Goal: Task Accomplishment & Management: Manage account settings

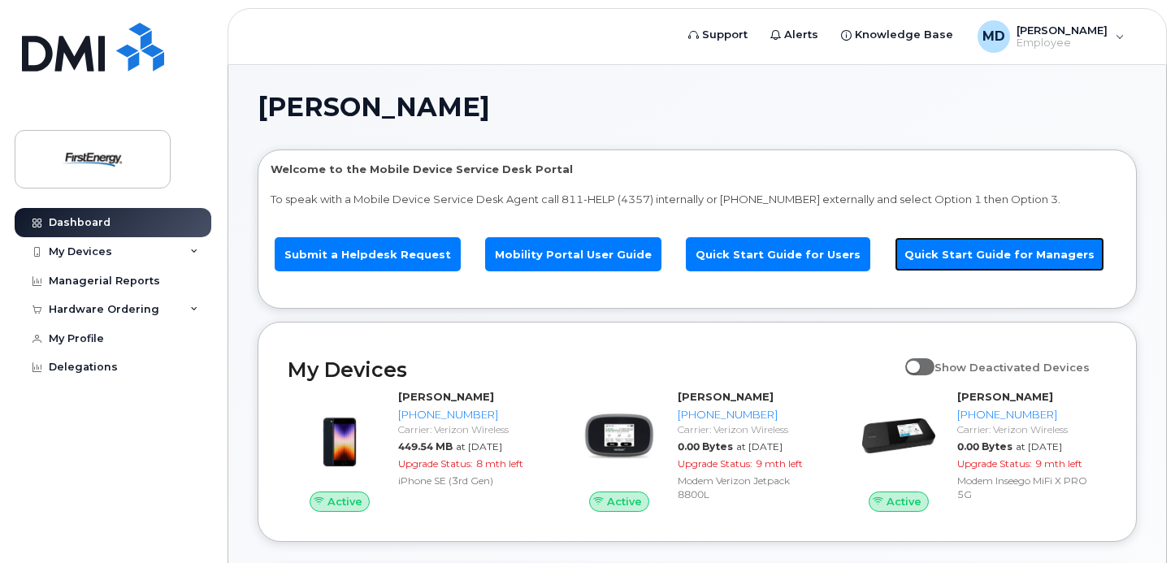
click at [999, 240] on link "Quick Start Guide for Managers" at bounding box center [1000, 254] width 210 height 35
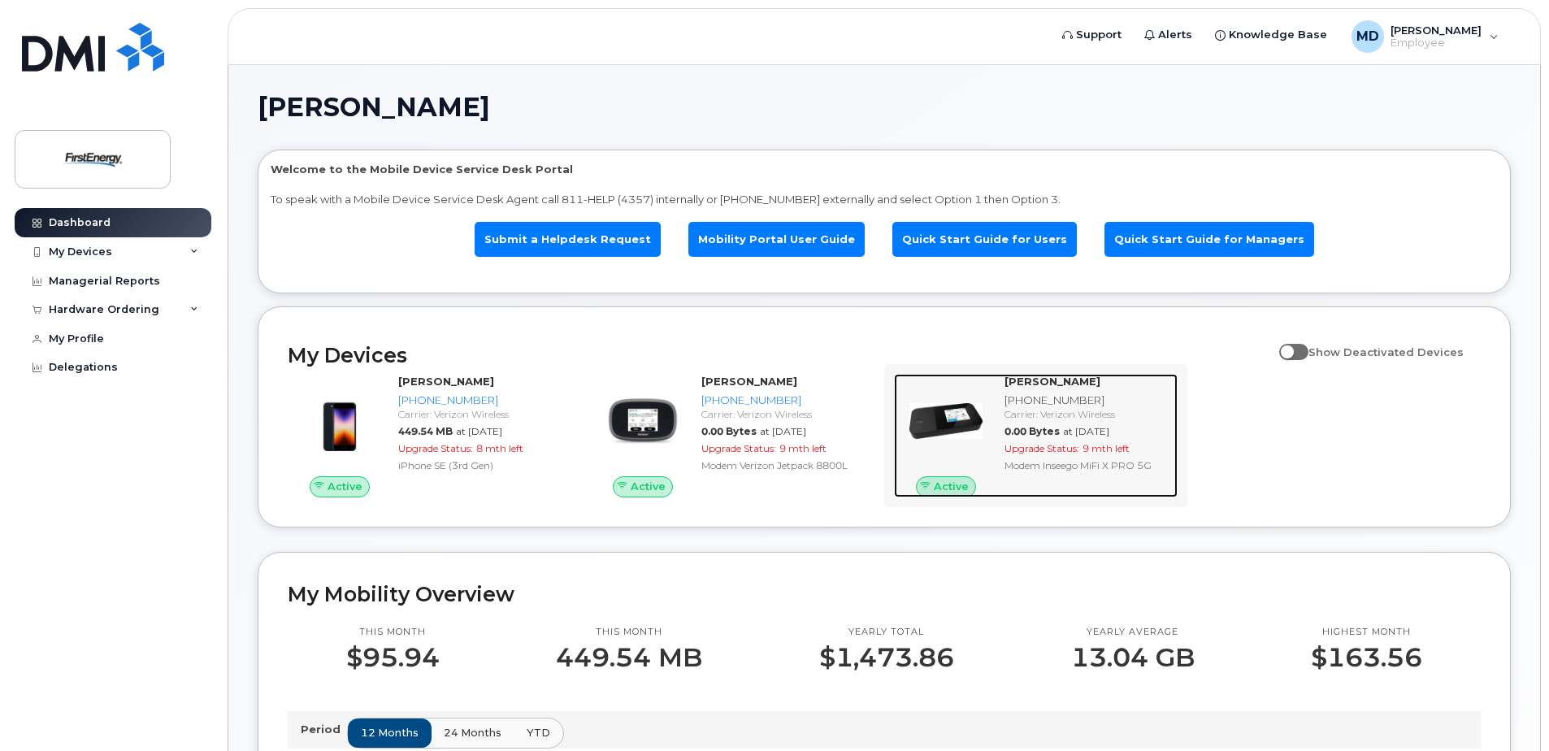
click at [1073, 386] on strong "[PERSON_NAME]" at bounding box center [1052, 381] width 96 height 13
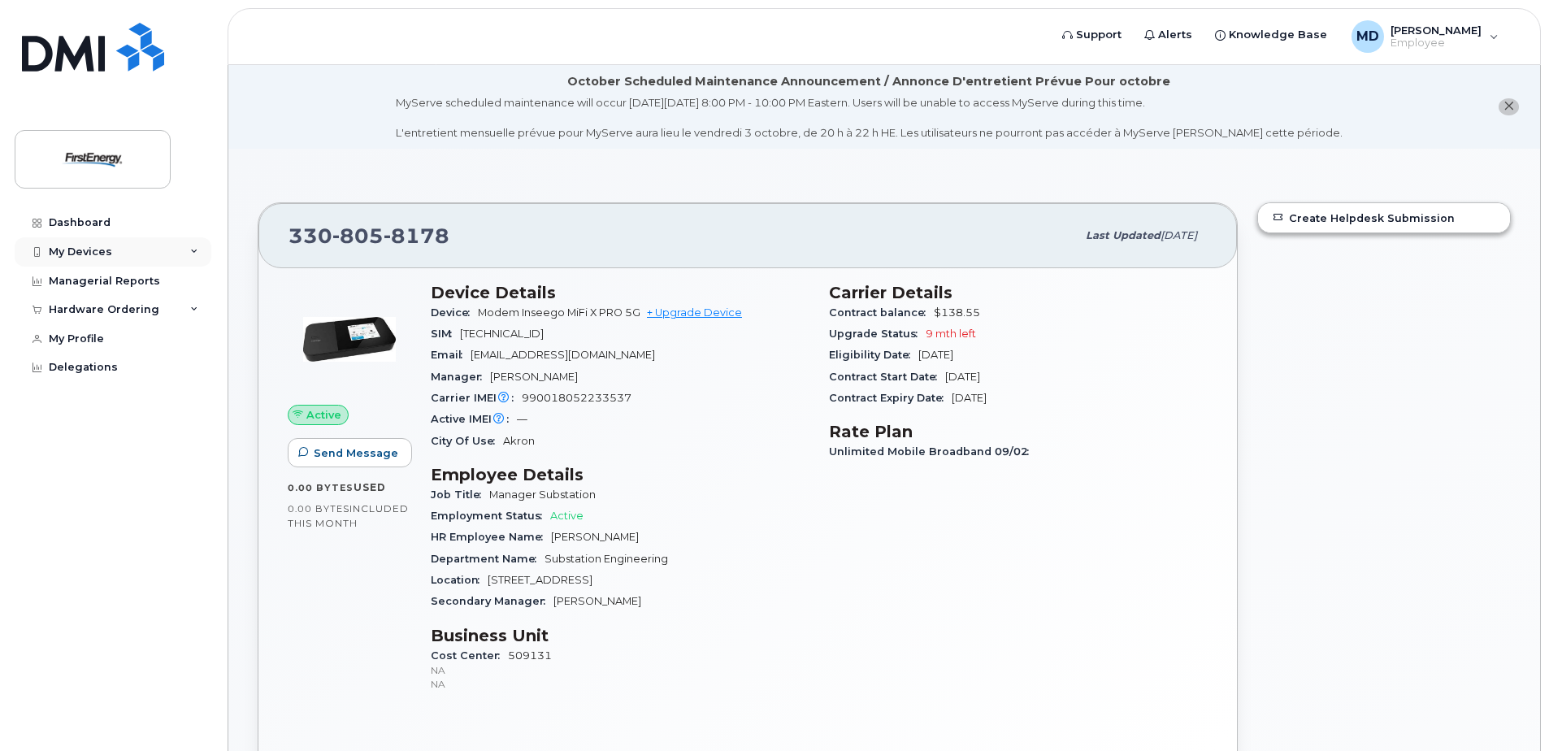
click at [194, 249] on icon at bounding box center [194, 252] width 8 height 8
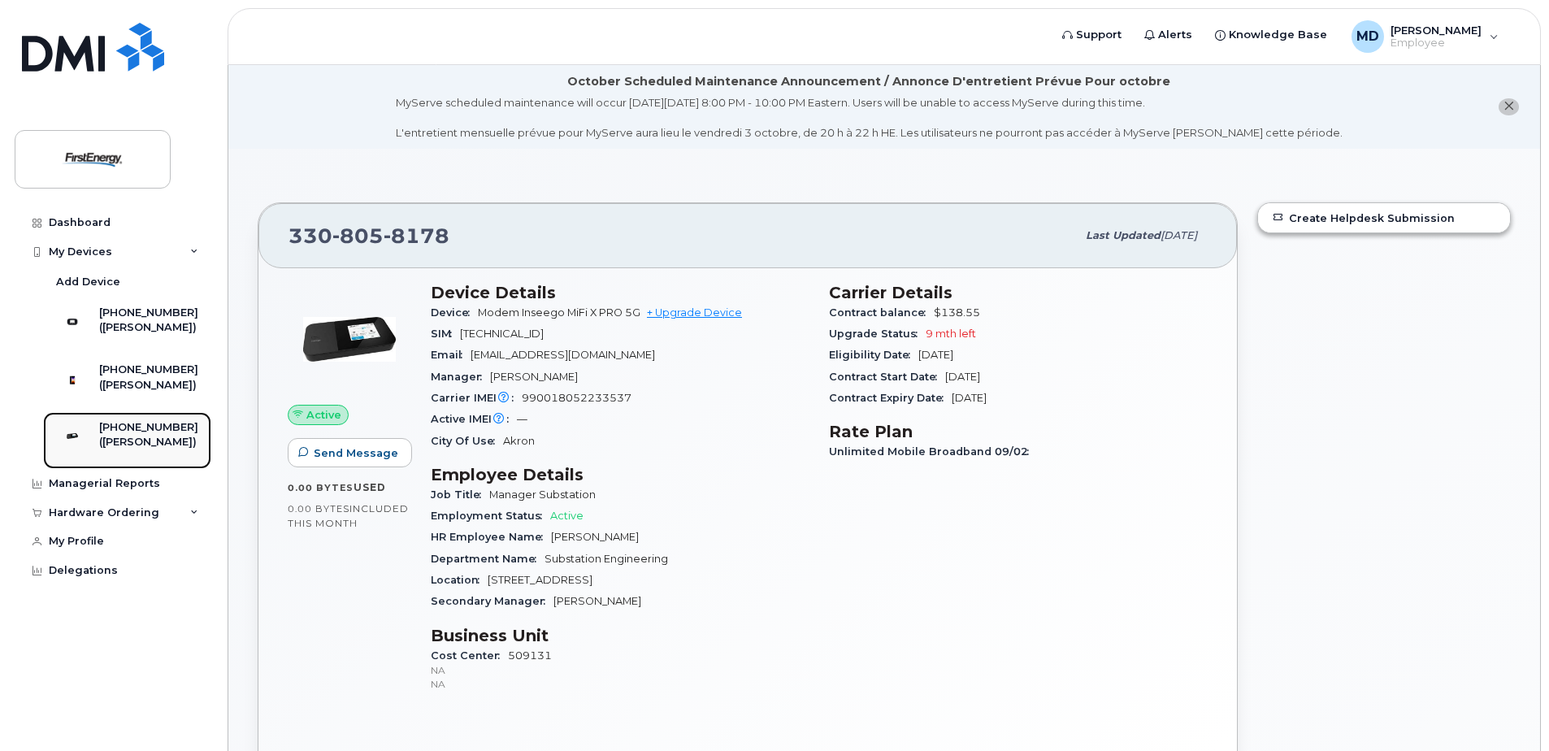
click at [141, 435] on div "[PHONE_NUMBER]" at bounding box center [148, 427] width 99 height 15
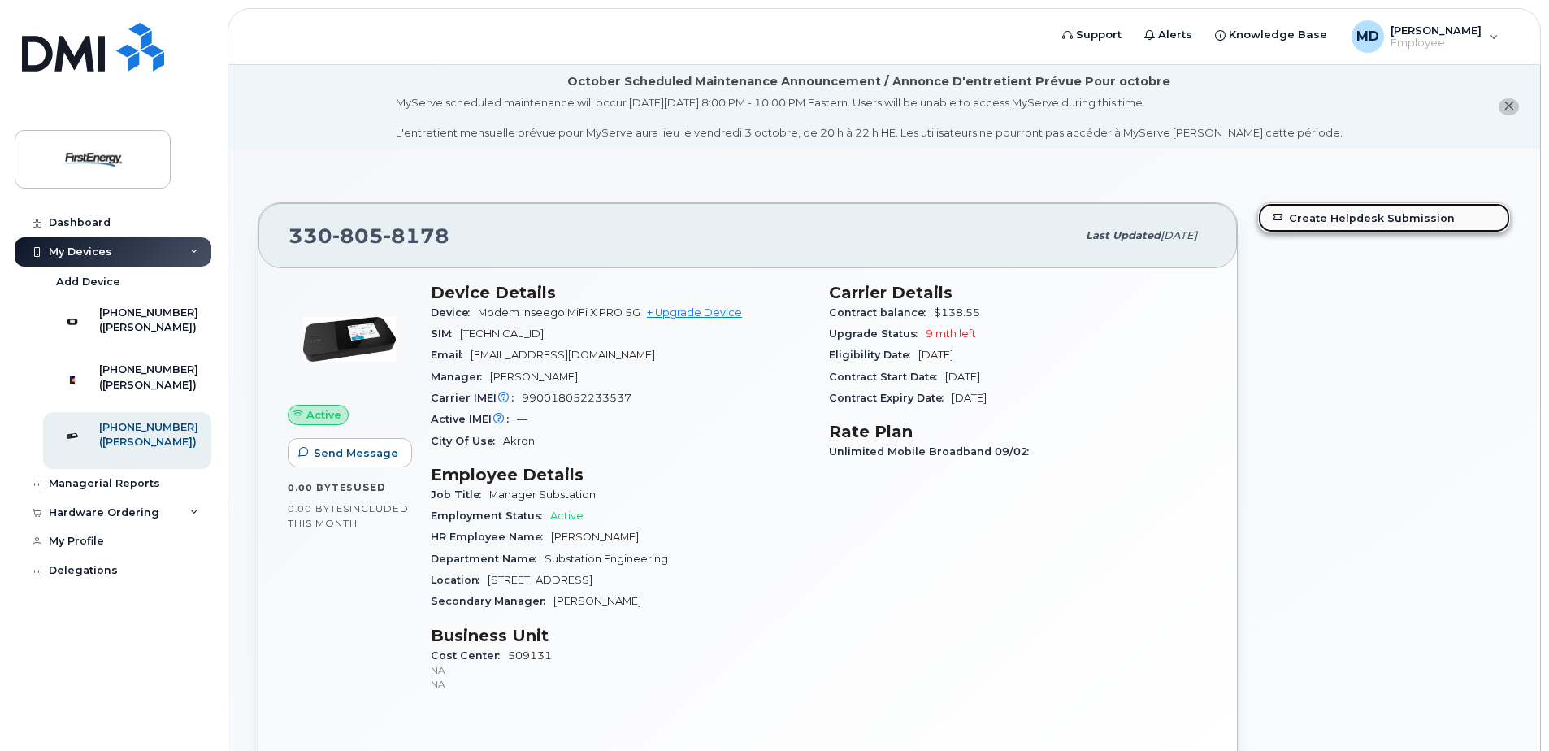
click at [1372, 210] on link "Create Helpdesk Submission" at bounding box center [1384, 217] width 252 height 29
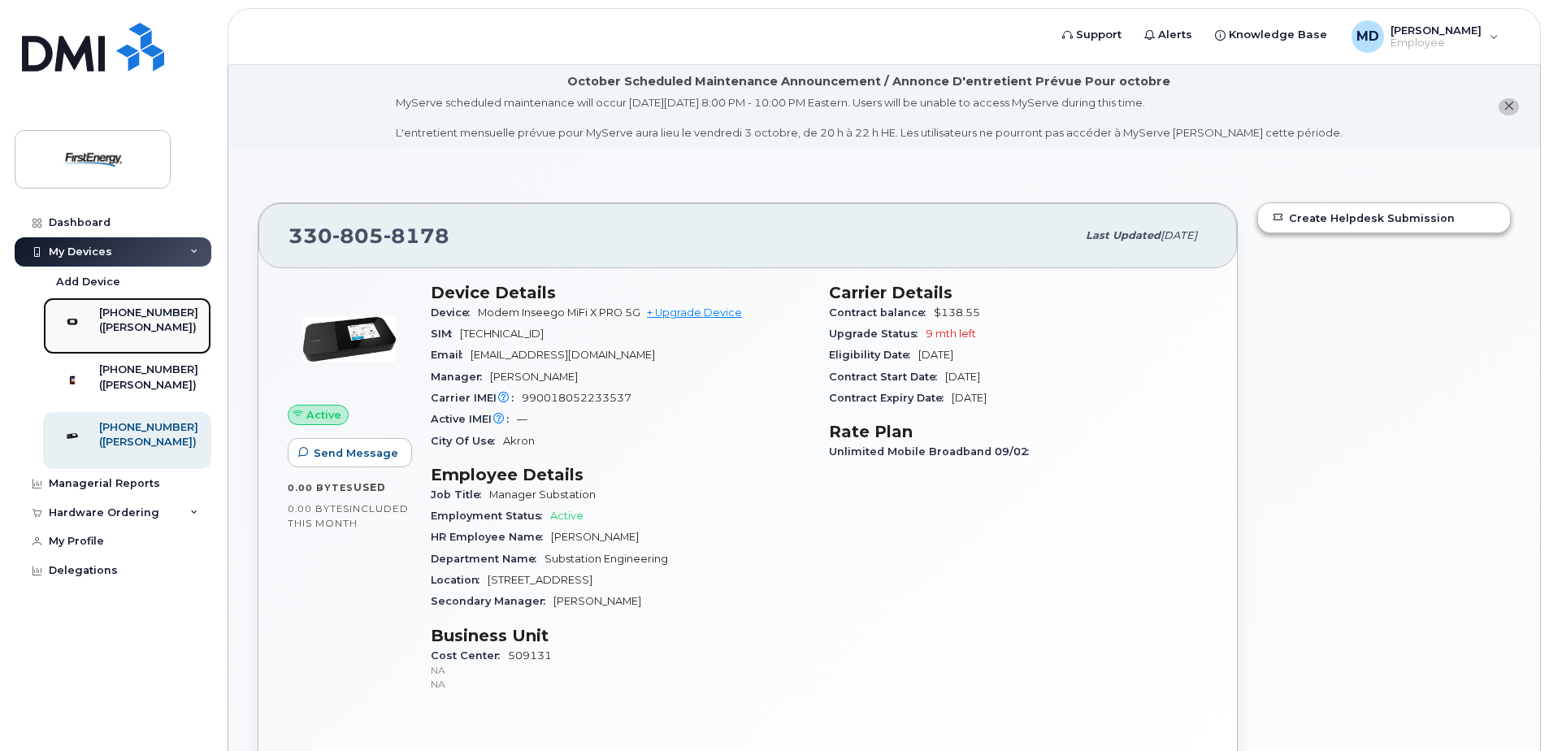
click at [153, 319] on div "[PHONE_NUMBER]" at bounding box center [148, 313] width 99 height 15
click at [147, 319] on div "[PHONE_NUMBER]" at bounding box center [148, 313] width 99 height 15
click at [141, 323] on div "([PERSON_NAME])" at bounding box center [148, 327] width 99 height 15
click at [93, 330] on div at bounding box center [72, 322] width 42 height 33
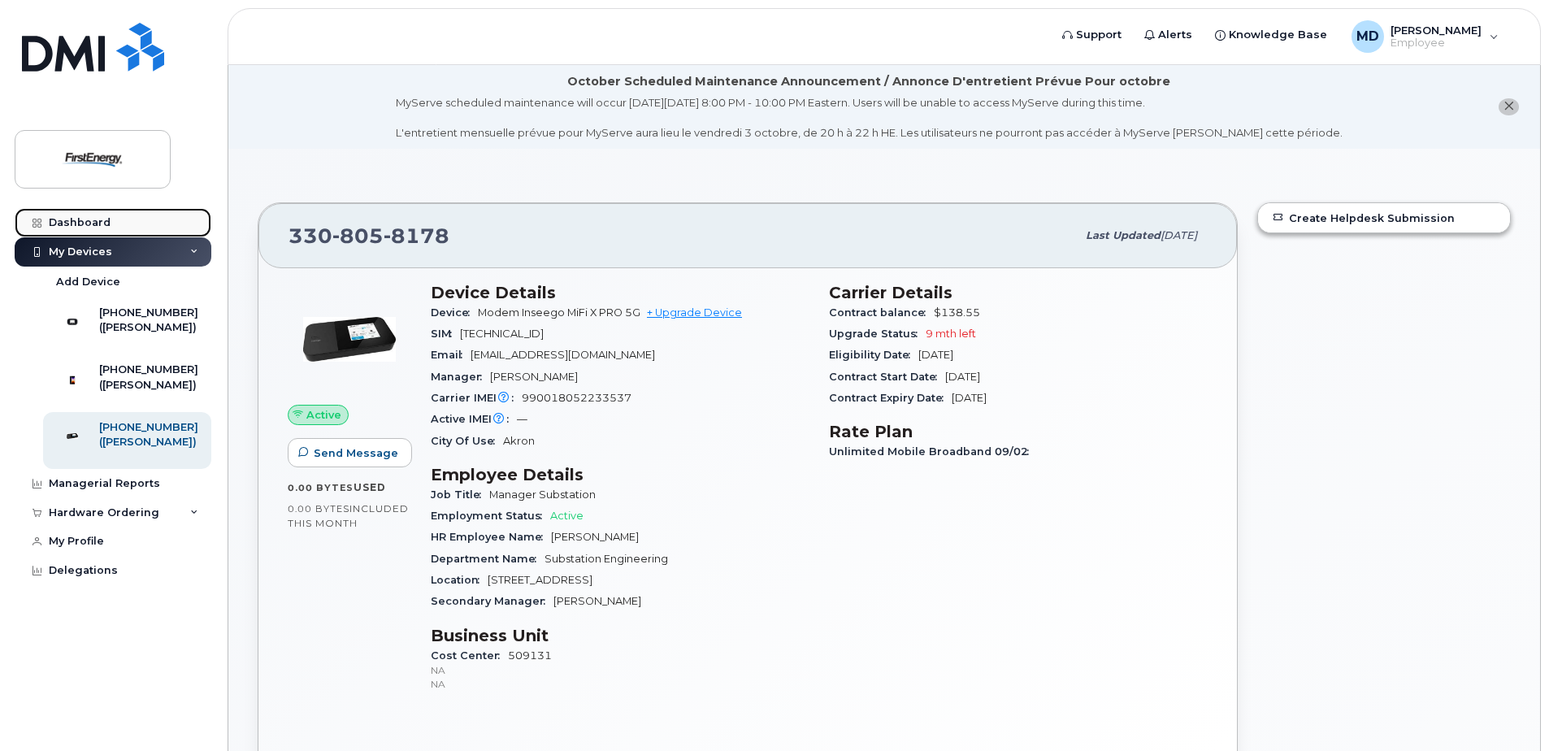
click at [85, 228] on div "Dashboard" at bounding box center [80, 222] width 62 height 13
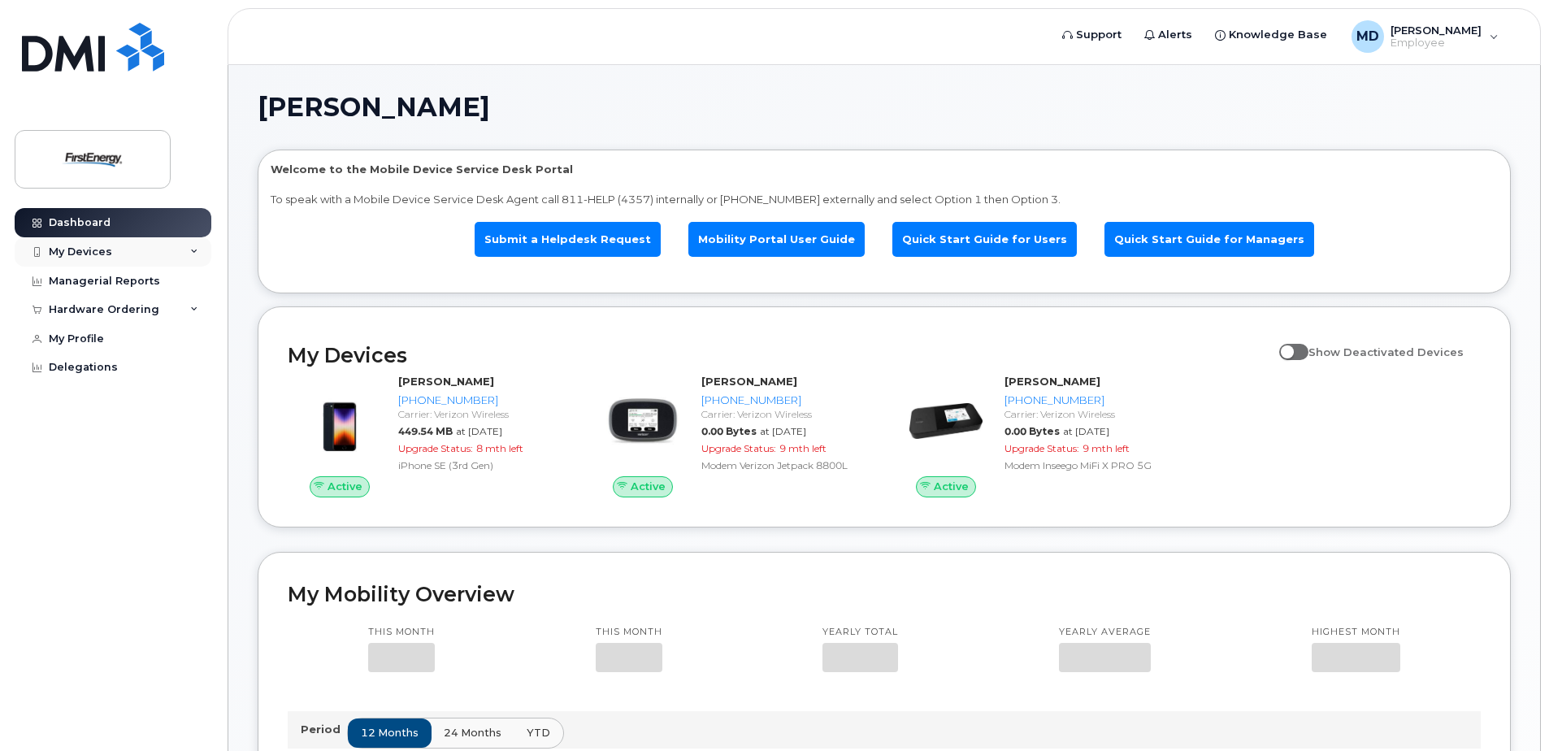
click at [101, 258] on div "My Devices" at bounding box center [80, 251] width 63 height 13
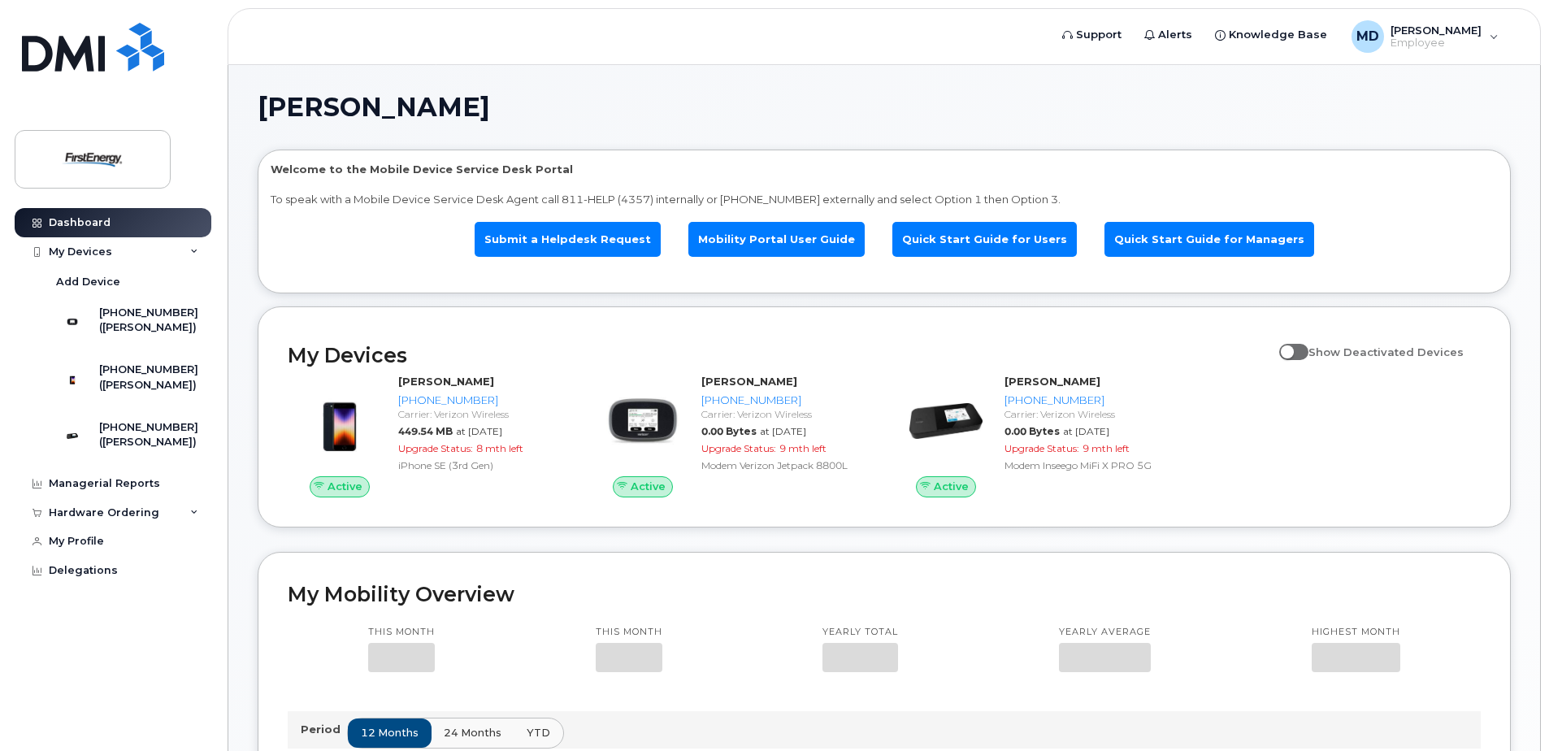
click at [1318, 351] on span "Show Deactivated Devices" at bounding box center [1385, 351] width 155 height 13
click at [1292, 349] on input "Show Deactivated Devices" at bounding box center [1285, 342] width 13 height 13
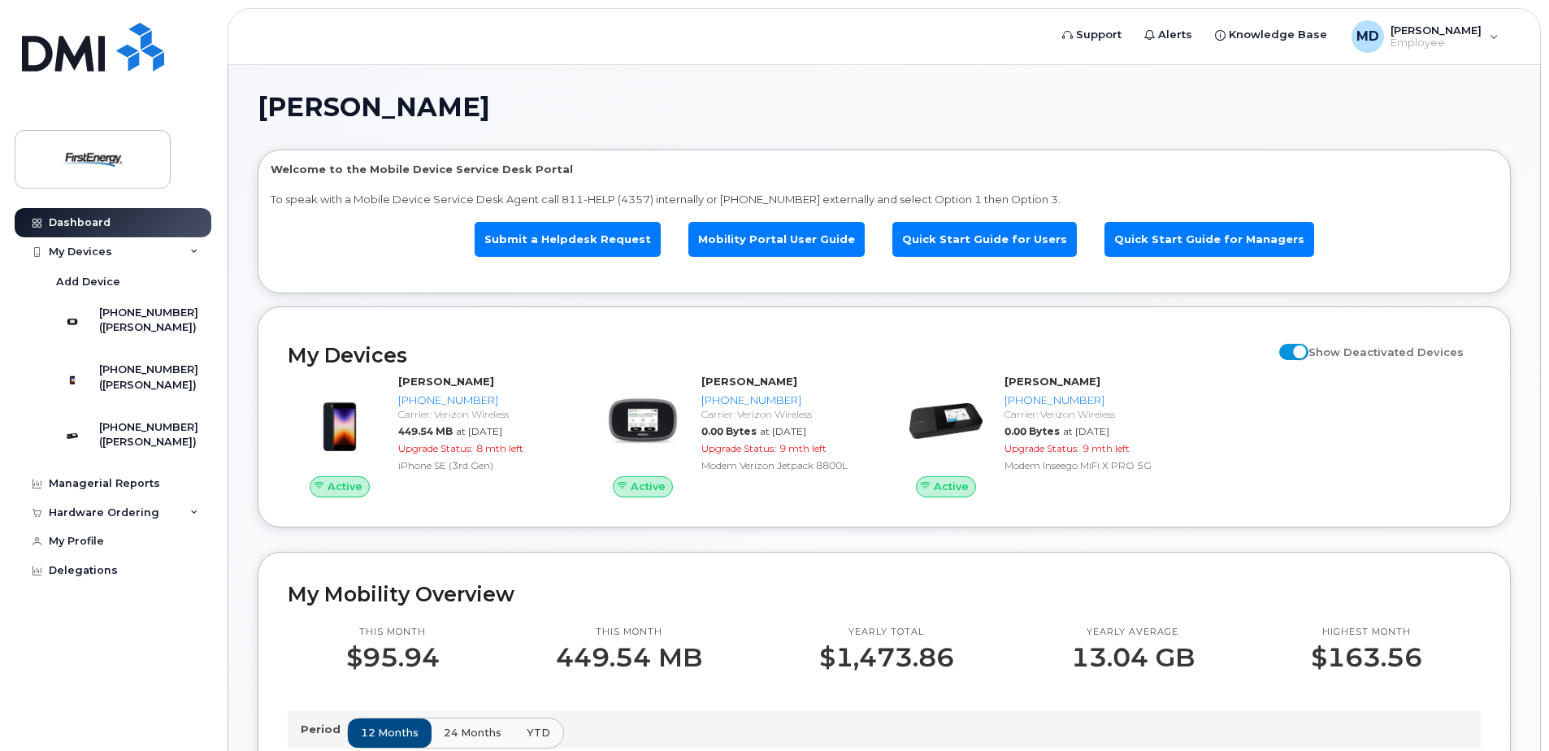
click at [1296, 352] on span at bounding box center [1293, 352] width 29 height 16
click at [1292, 349] on input "Show Deactivated Devices" at bounding box center [1285, 342] width 13 height 13
checkbox input "false"
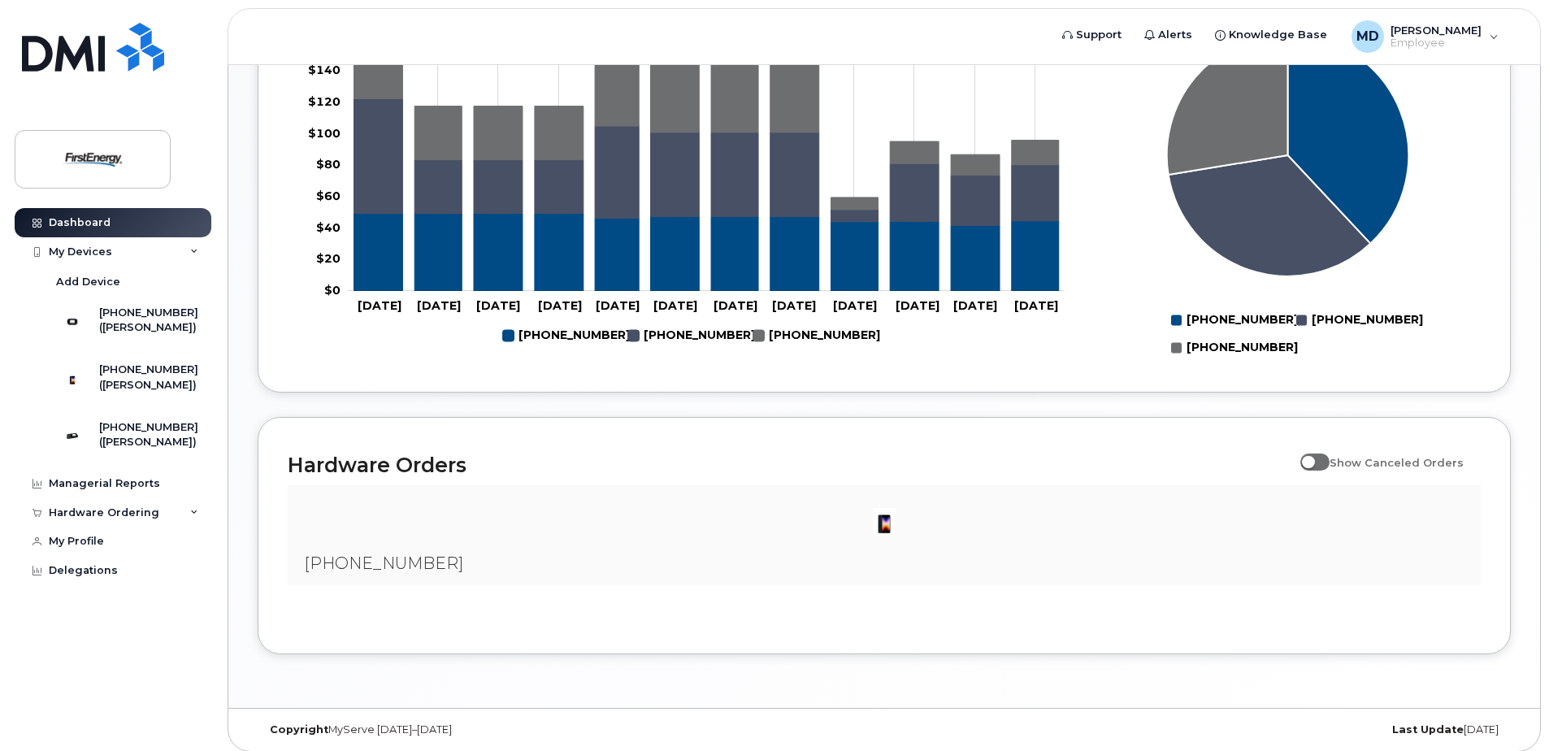
scroll to position [774, 0]
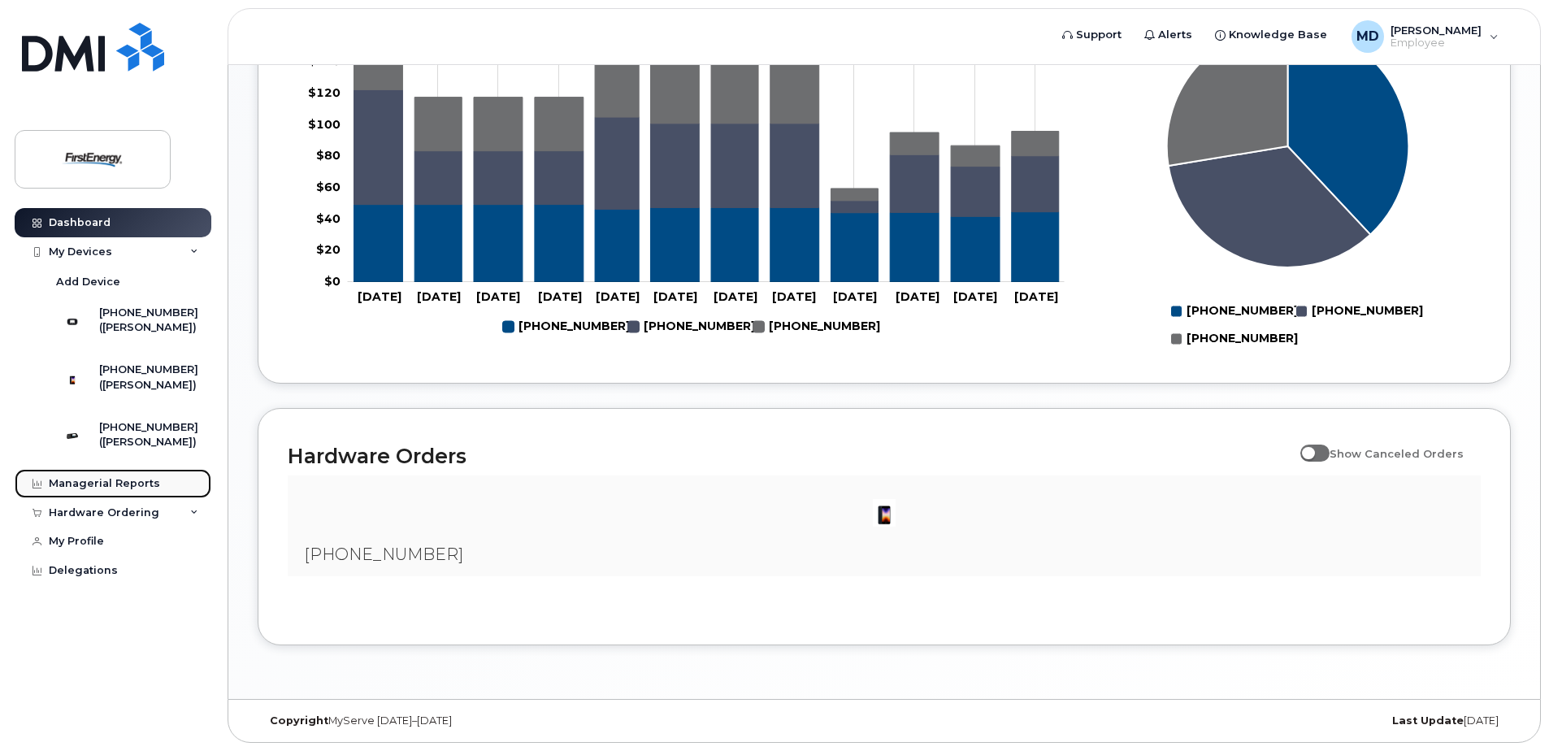
click at [124, 490] on div "Managerial Reports" at bounding box center [104, 483] width 111 height 13
click at [1493, 39] on div "MD Morrison, Donald P. Employee" at bounding box center [1425, 36] width 170 height 33
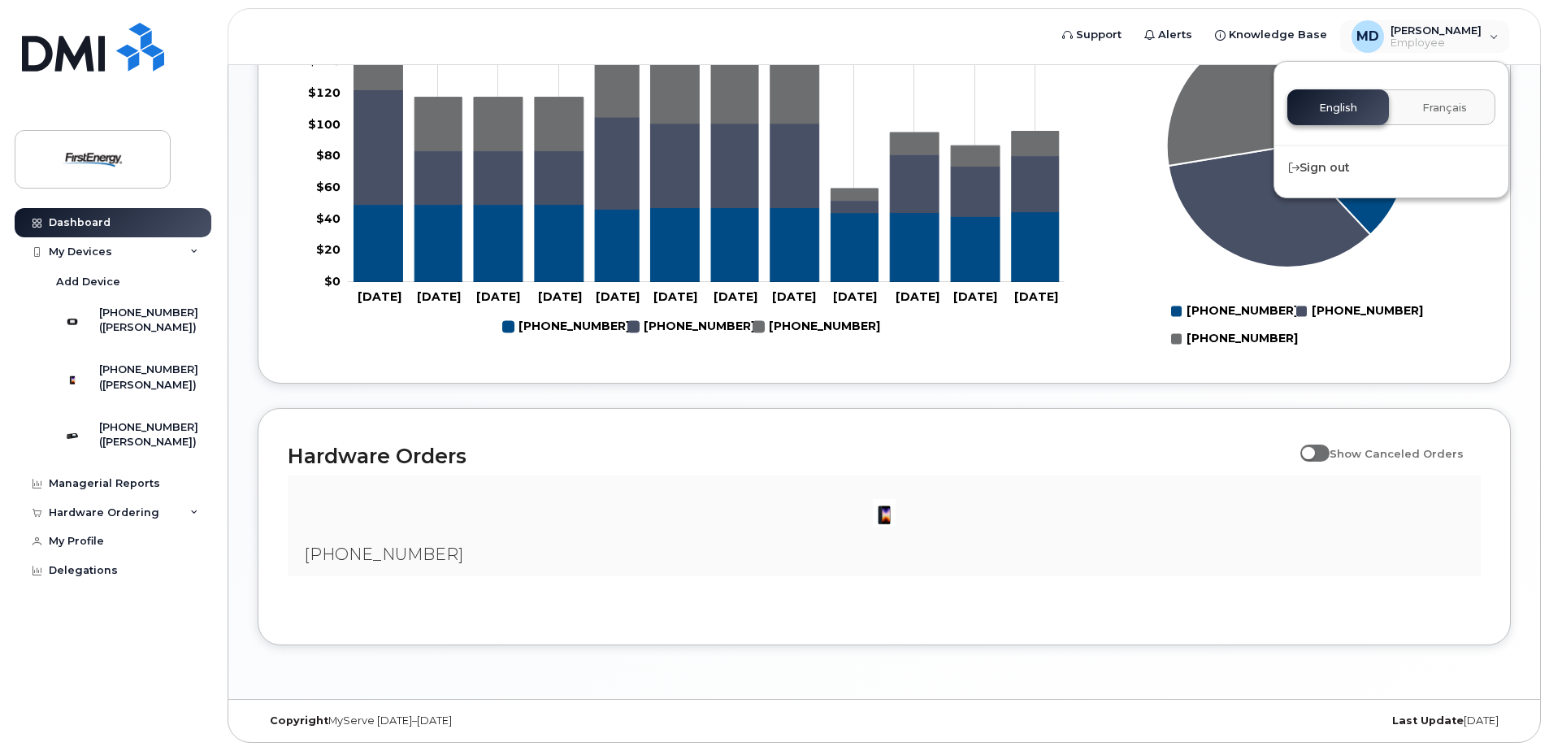
click at [1121, 210] on rect at bounding box center [1287, 170] width 384 height 366
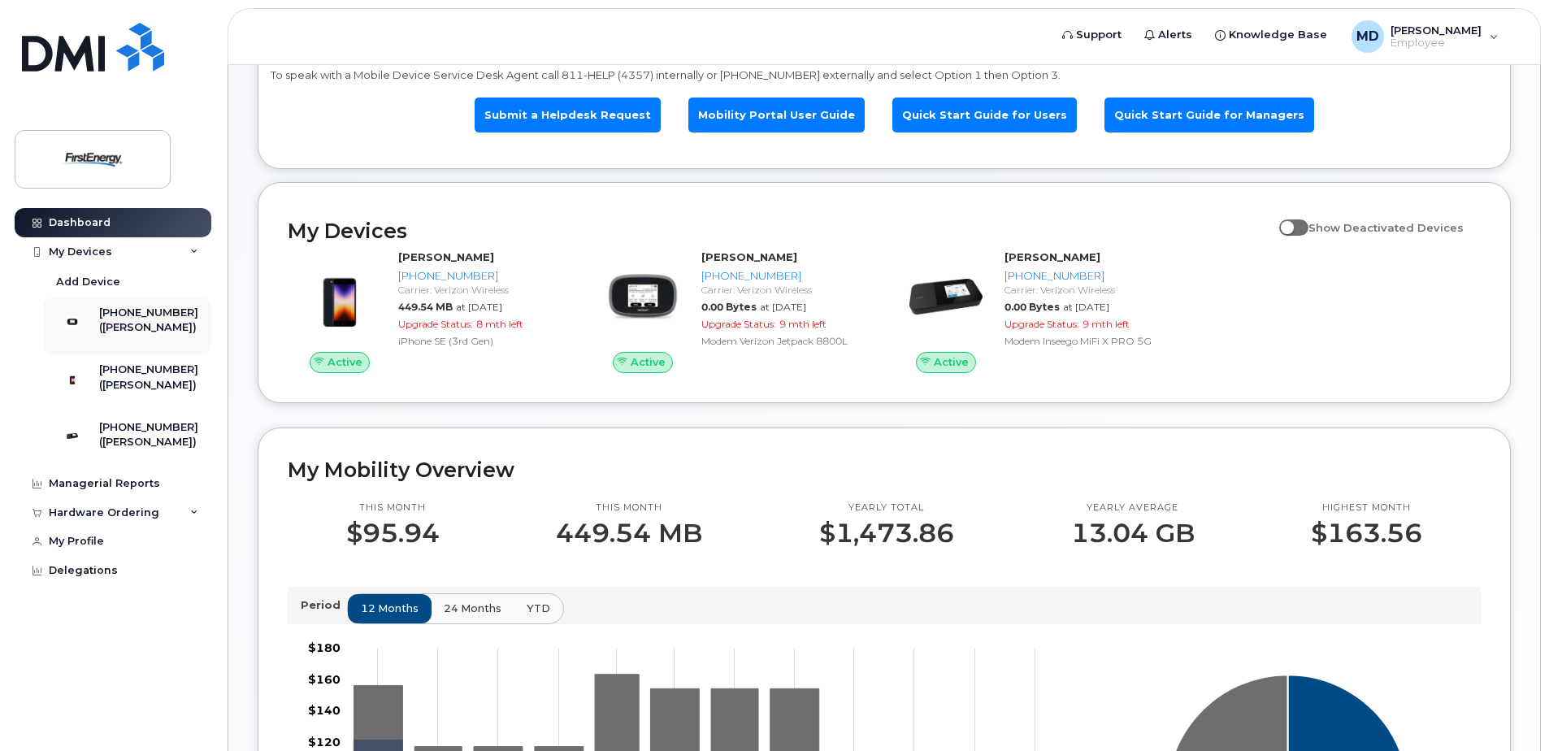
scroll to position [0, 0]
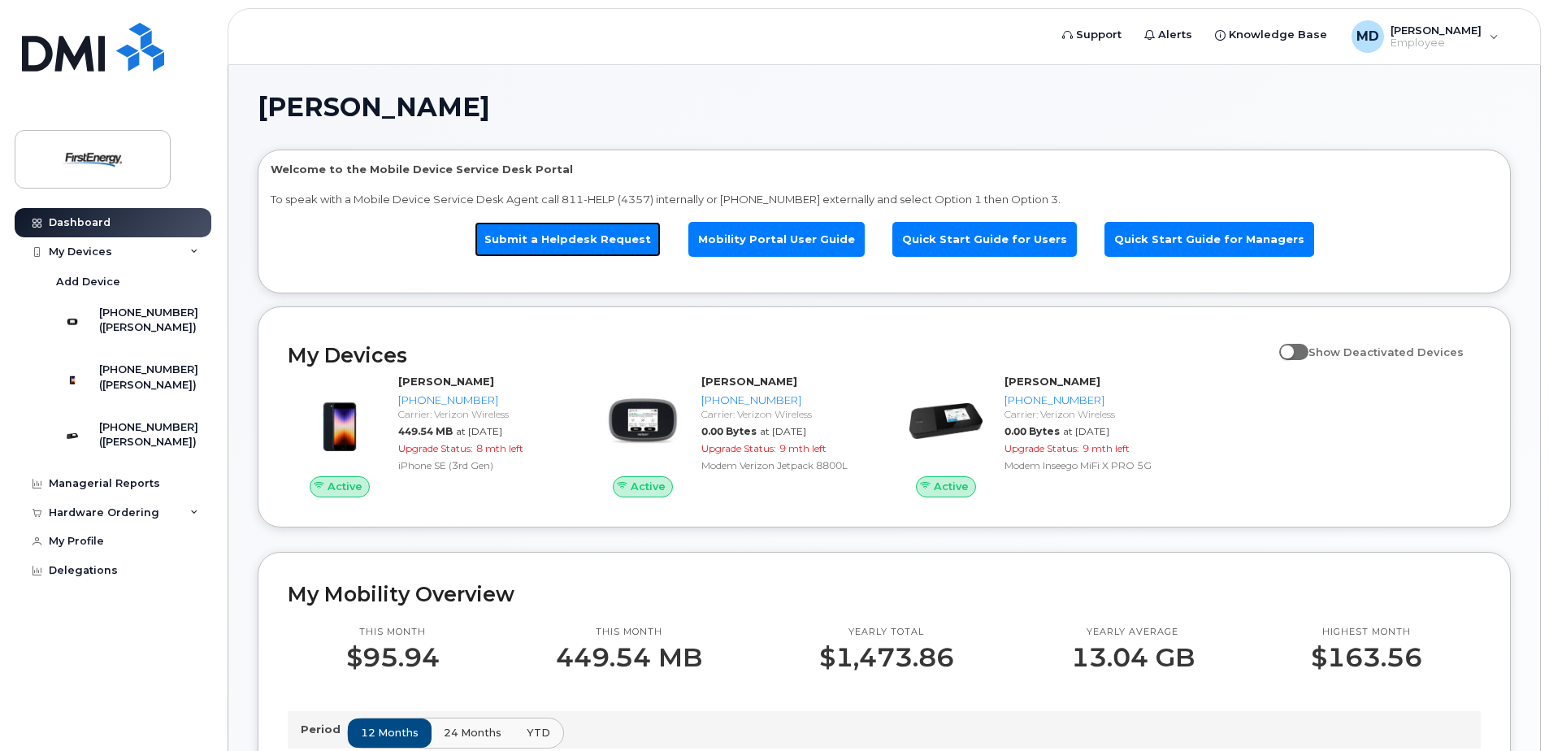
click at [622, 232] on link "Submit a Helpdesk Request" at bounding box center [568, 239] width 186 height 35
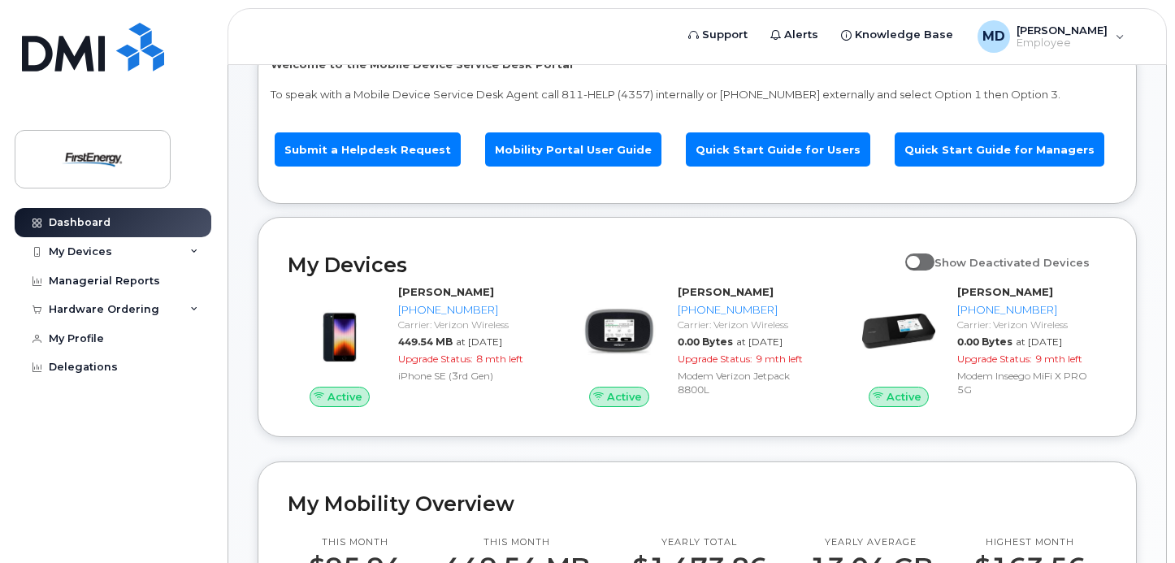
scroll to position [81, 0]
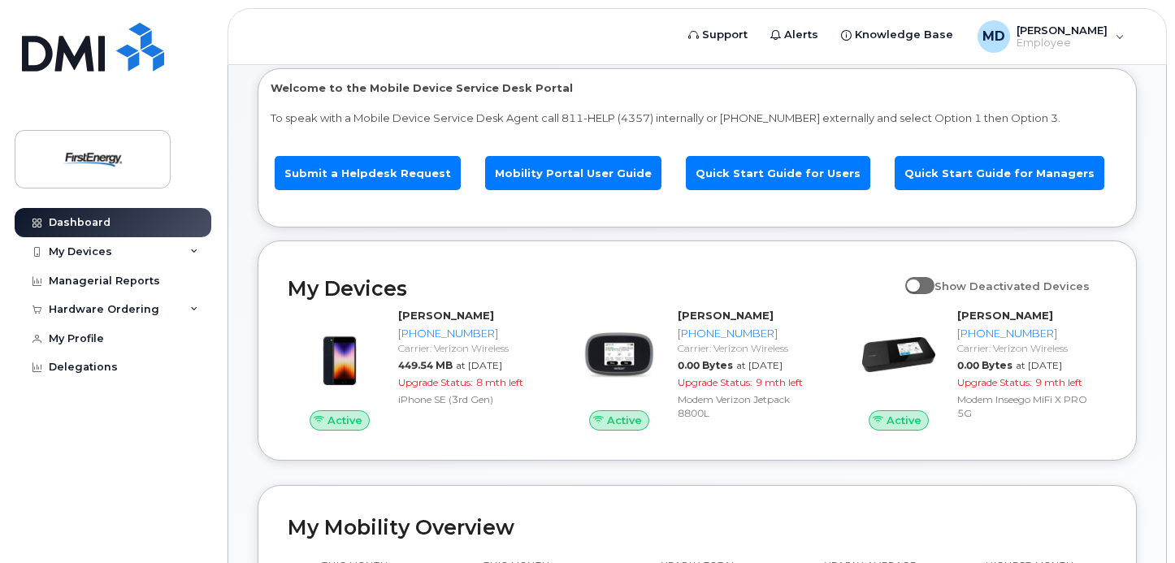
click at [934, 277] on span at bounding box center [919, 285] width 29 height 16
click at [918, 271] on input "Show Deactivated Devices" at bounding box center [911, 277] width 13 height 13
checkbox input "true"
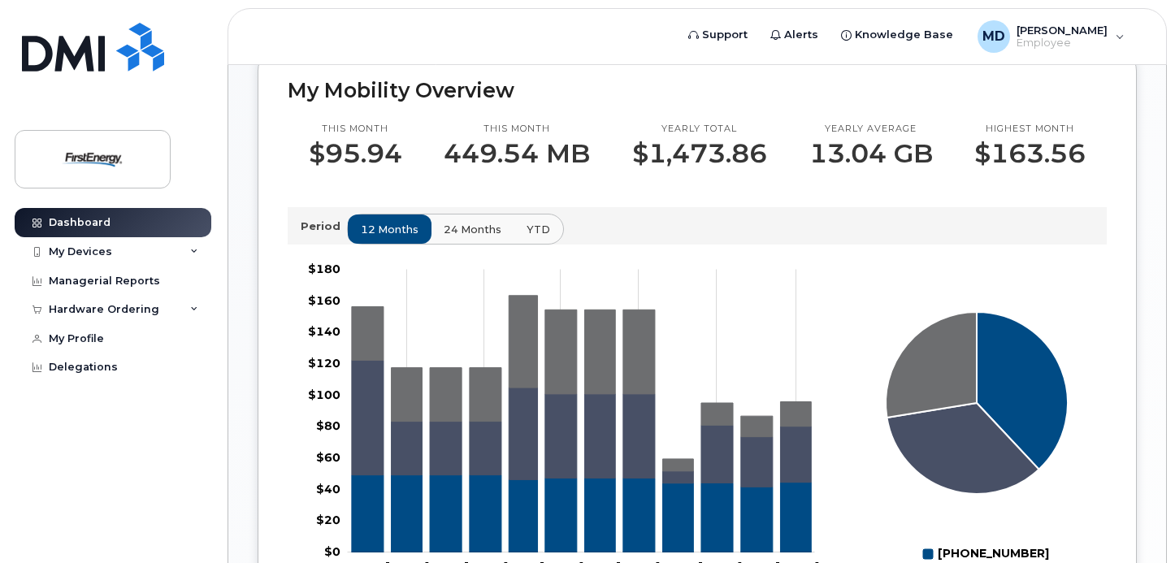
scroll to position [474, 0]
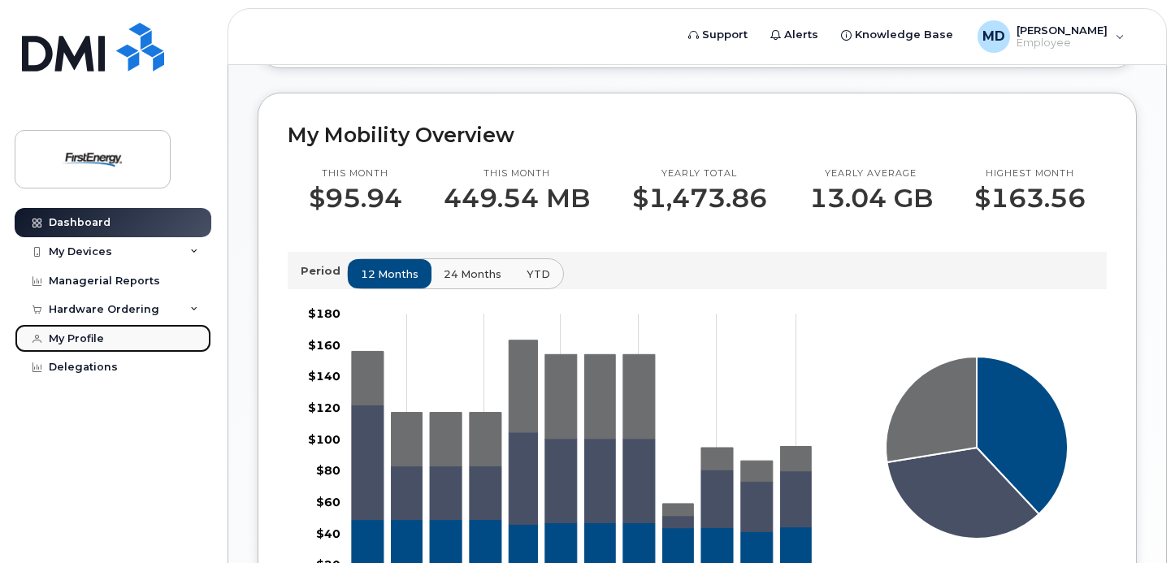
click at [92, 342] on div "My Profile" at bounding box center [76, 338] width 55 height 13
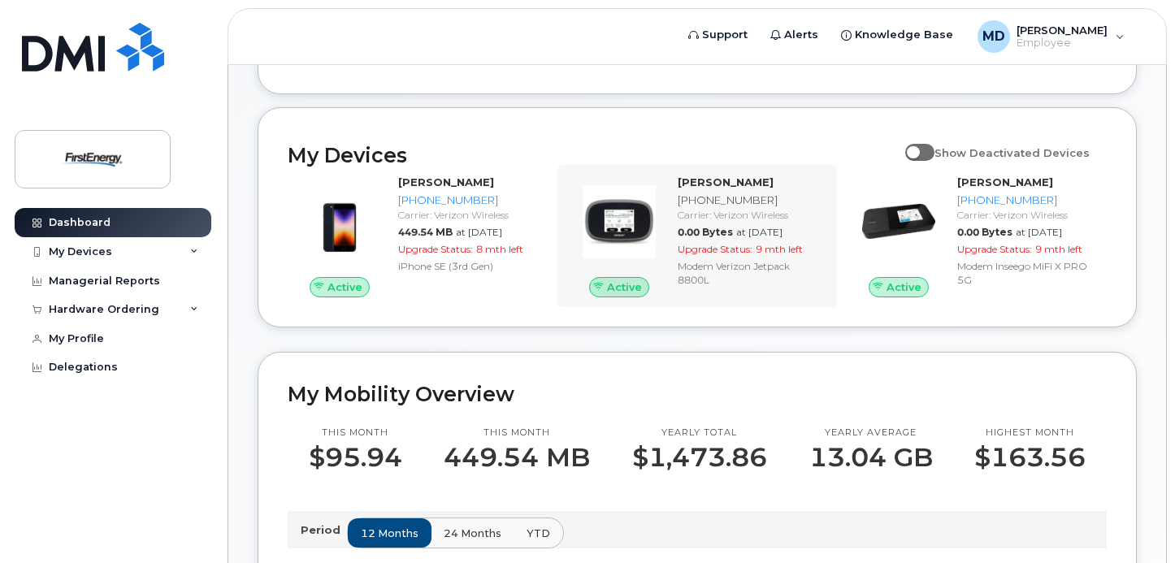
scroll to position [244, 0]
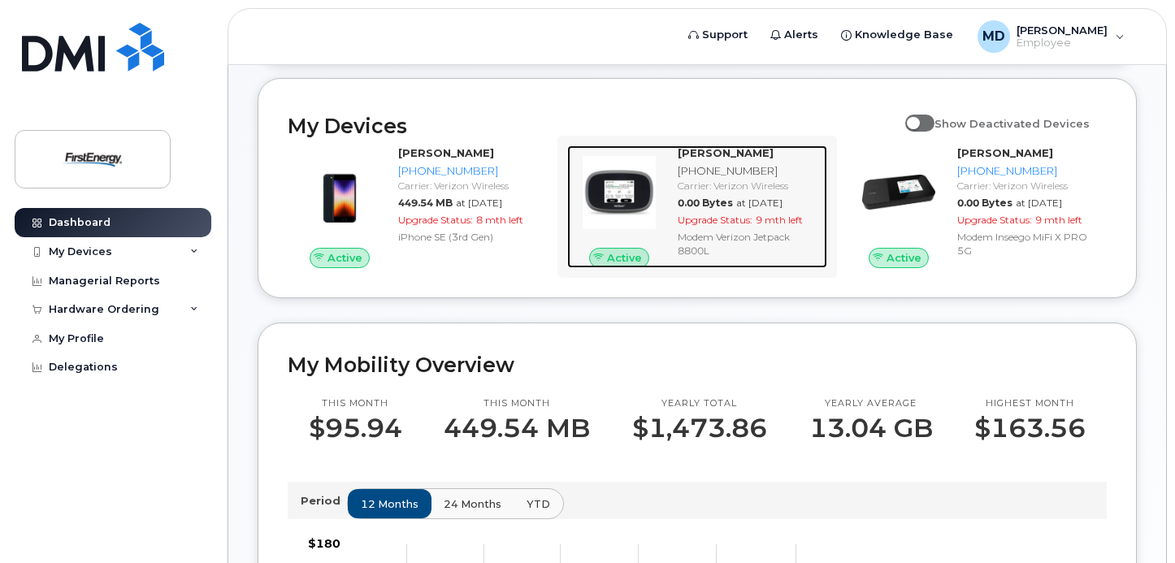
click at [727, 163] on div "[PHONE_NUMBER]" at bounding box center [749, 170] width 143 height 15
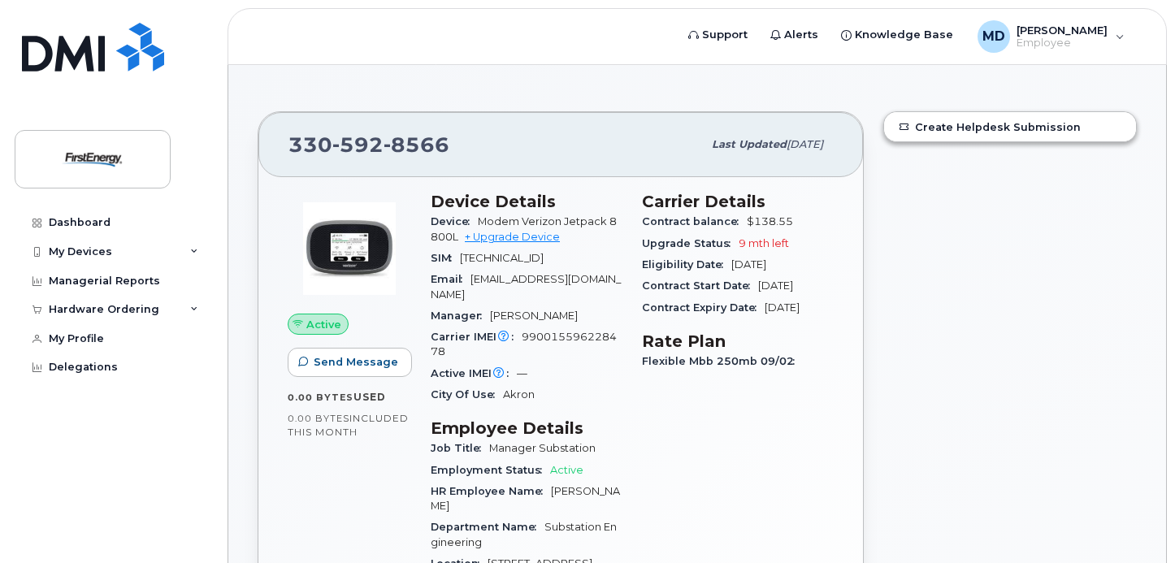
scroll to position [76, 0]
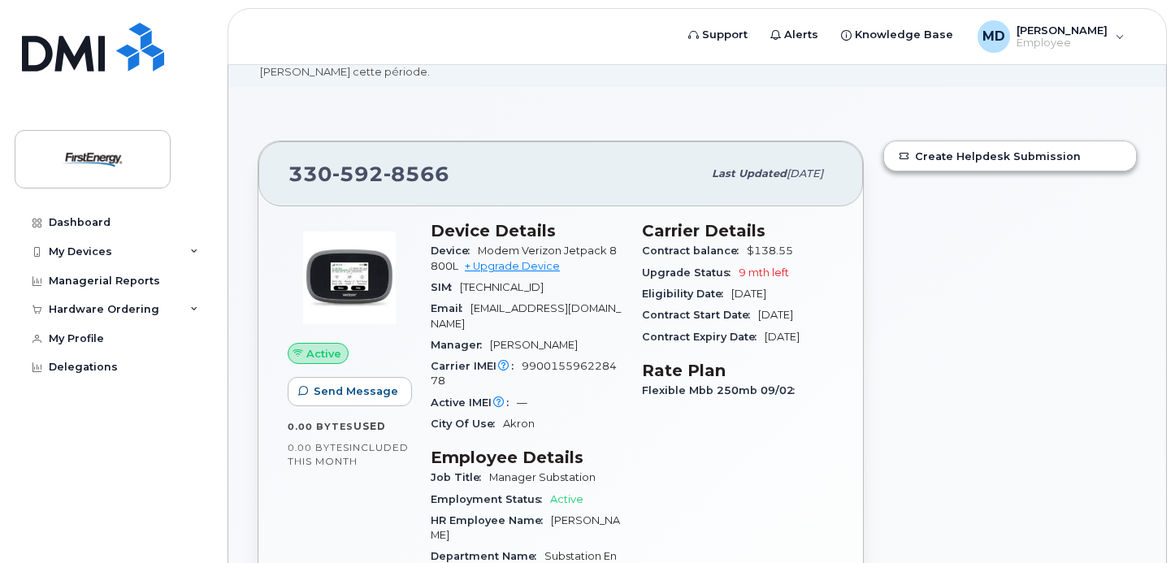
drag, startPoint x: 595, startPoint y: 284, endPoint x: 622, endPoint y: 284, distance: 27.6
click at [622, 284] on div "Device Details Device Modem Verizon Jetpack 8800L + Upgrade Device SIM 89148000…" at bounding box center [526, 477] width 211 height 533
click at [536, 290] on span "89148000006060705801" at bounding box center [502, 287] width 84 height 12
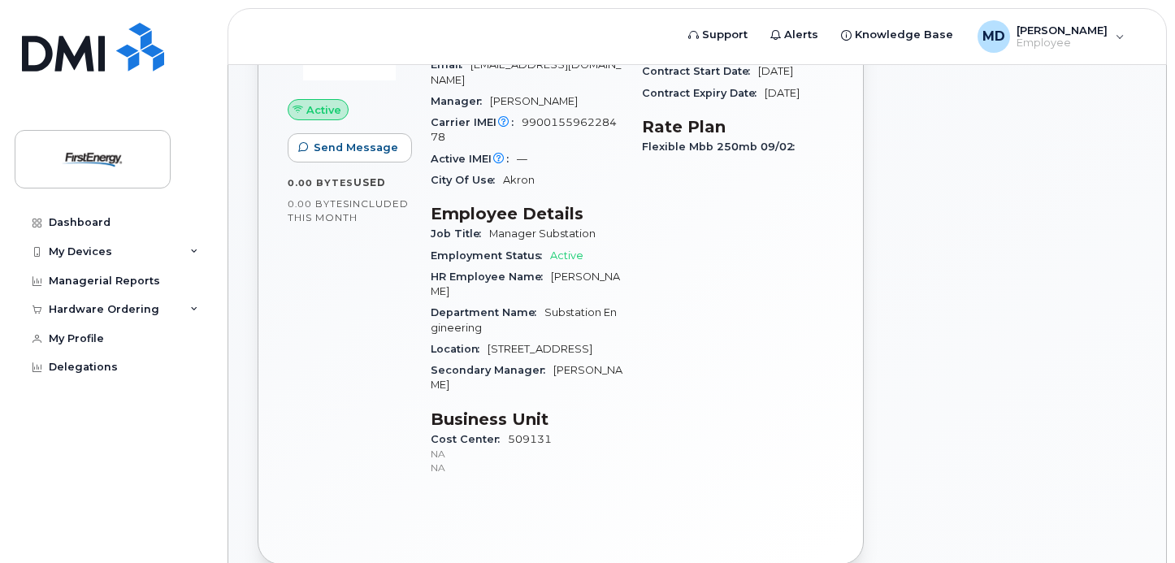
scroll to position [239, 0]
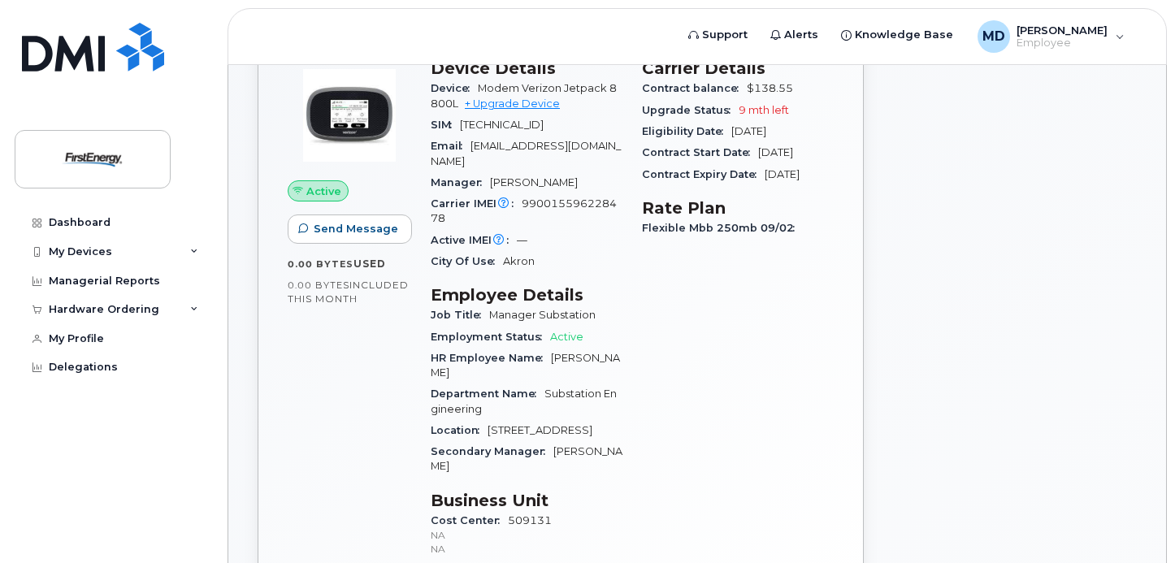
click at [948, 237] on div "Create Helpdesk Submission" at bounding box center [1010, 311] width 273 height 687
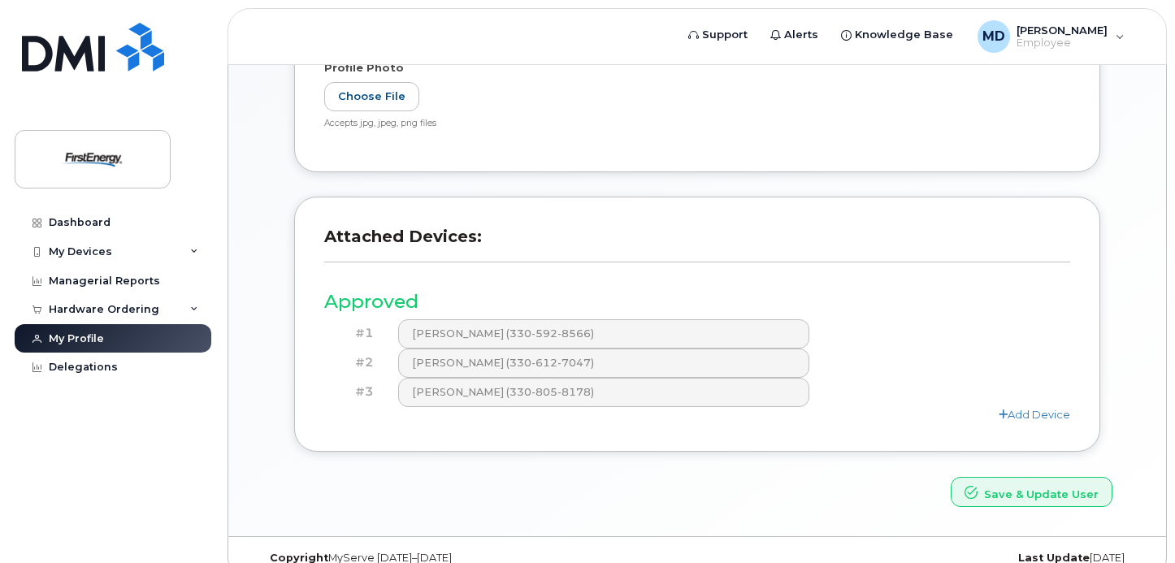
scroll to position [559, 0]
